Goal: Navigation & Orientation: Find specific page/section

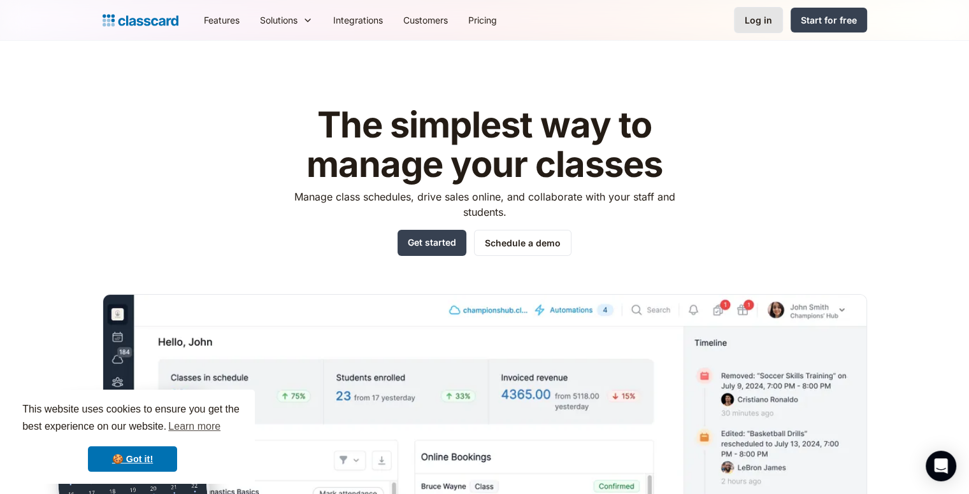
click at [750, 24] on div "Log in" at bounding box center [757, 19] width 27 height 13
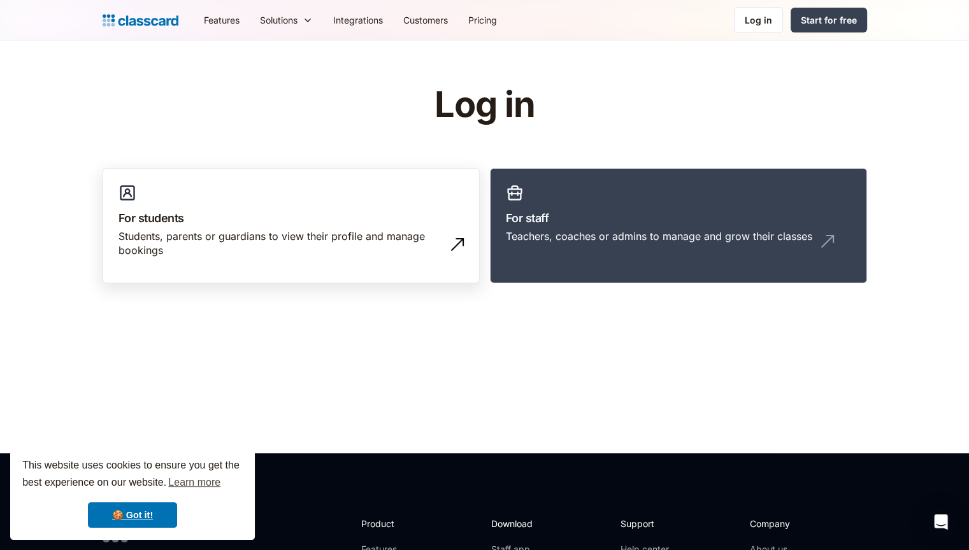
click at [283, 208] on link "For students Students, parents or guardians to view their profile and manage bo…" at bounding box center [291, 226] width 377 height 116
click at [601, 206] on link "For staff Teachers, coaches or admins to manage and grow their classes" at bounding box center [678, 226] width 377 height 116
